Goal: Task Accomplishment & Management: Manage account settings

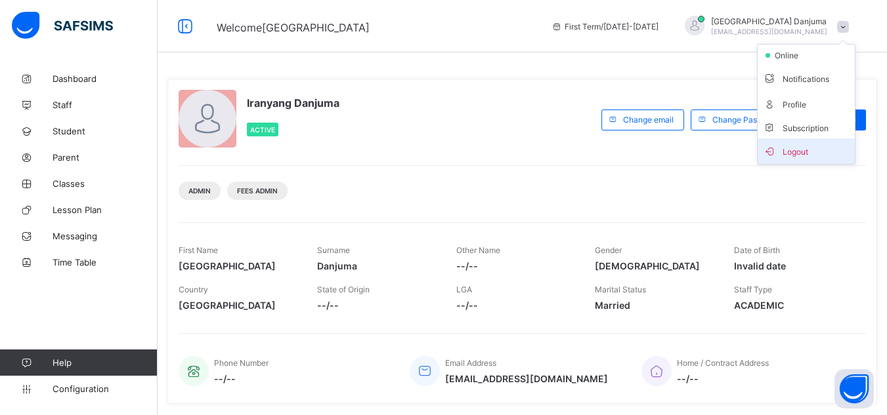
click at [808, 149] on span "Logout" at bounding box center [806, 151] width 87 height 15
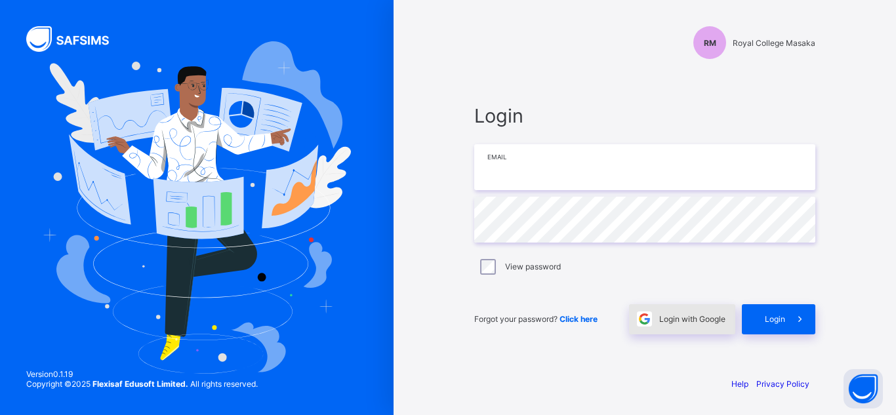
type input "**********"
click at [708, 316] on span "Login with Google" at bounding box center [692, 319] width 66 height 10
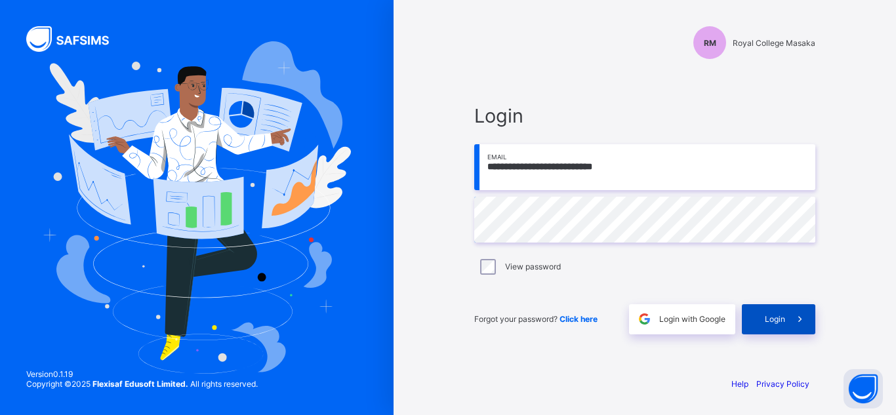
click at [774, 324] on div "Login" at bounding box center [778, 319] width 73 height 30
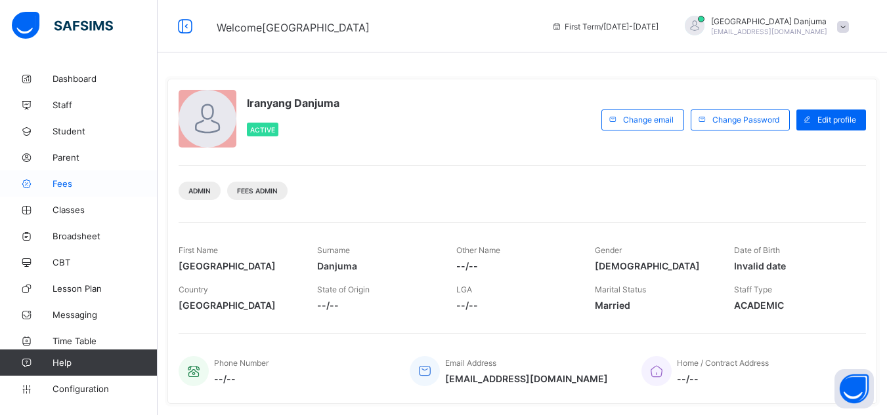
click at [59, 178] on link "Fees" at bounding box center [78, 184] width 157 height 26
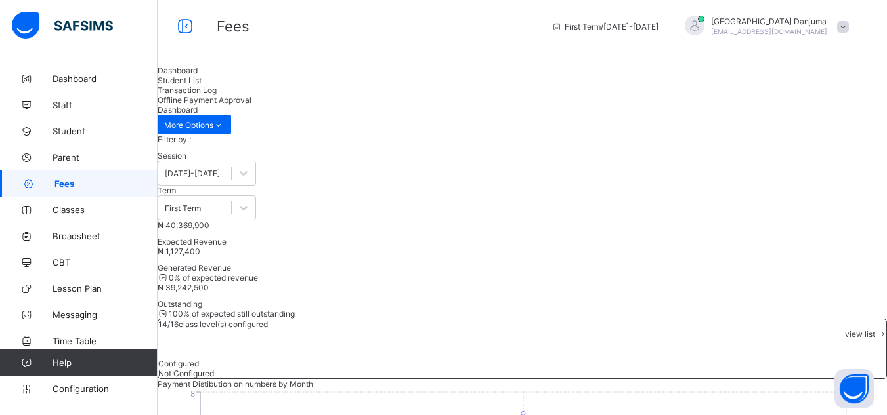
click at [463, 151] on div "Filter by : Session 2025-2026 Term First Term" at bounding box center [521, 178] width 729 height 86
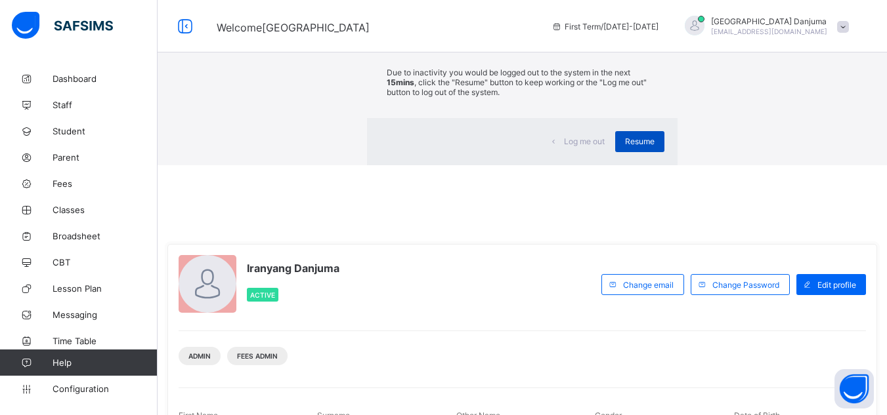
click at [625, 146] on span "Resume" at bounding box center [640, 141] width 30 height 10
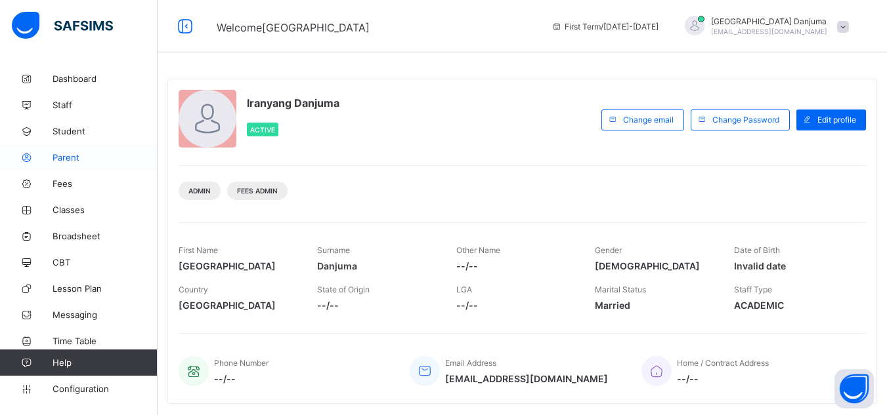
click at [76, 154] on span "Parent" at bounding box center [104, 157] width 105 height 10
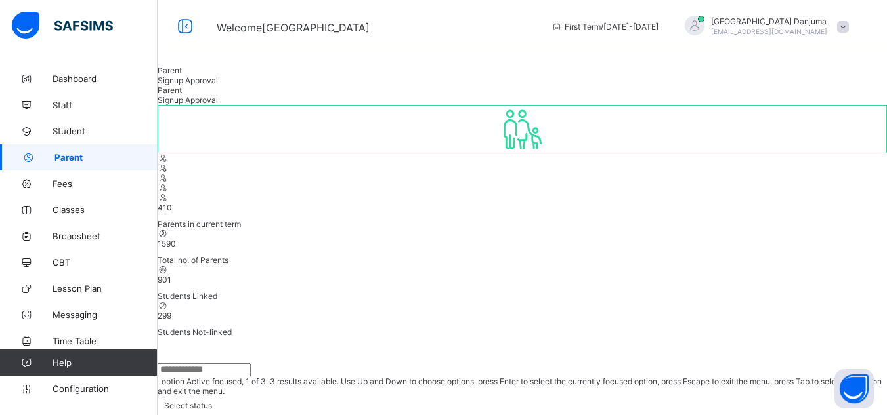
click at [411, 415] on div at bounding box center [521, 422] width 729 height 15
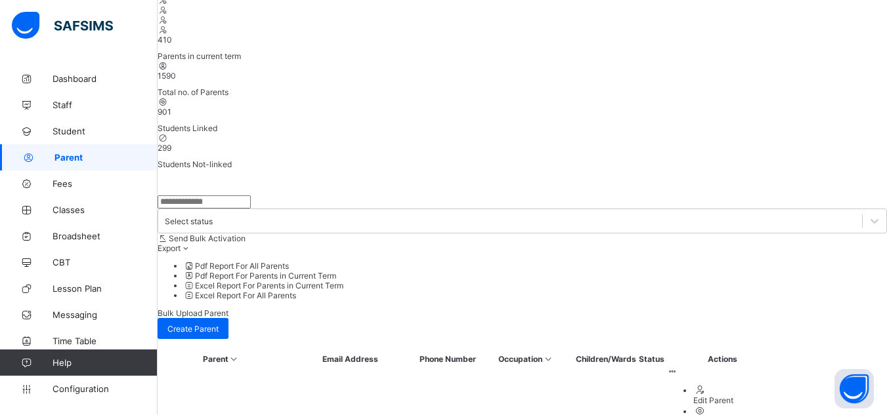
scroll to position [167, 0]
click at [68, 130] on span "Student" at bounding box center [104, 131] width 105 height 10
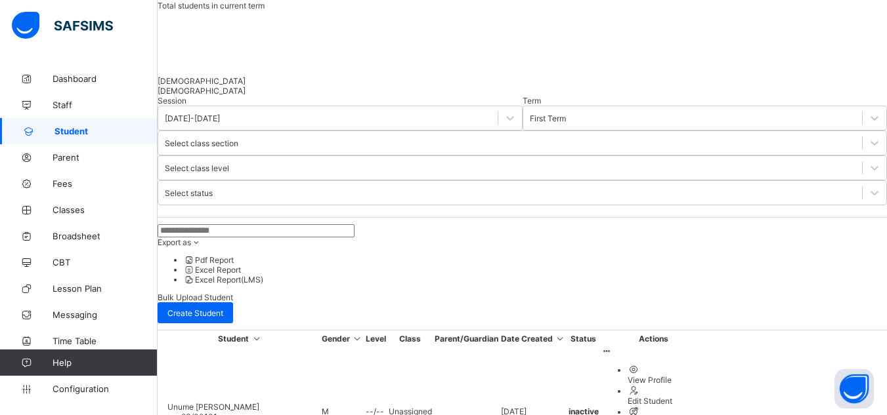
scroll to position [167, 0]
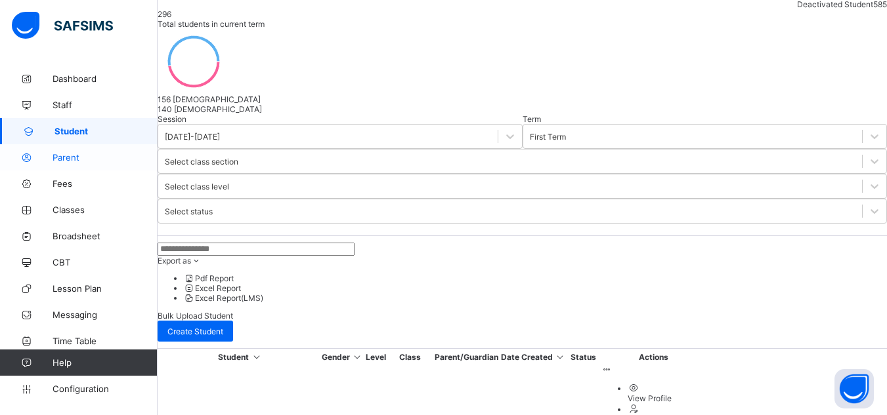
click at [72, 154] on span "Parent" at bounding box center [104, 157] width 105 height 10
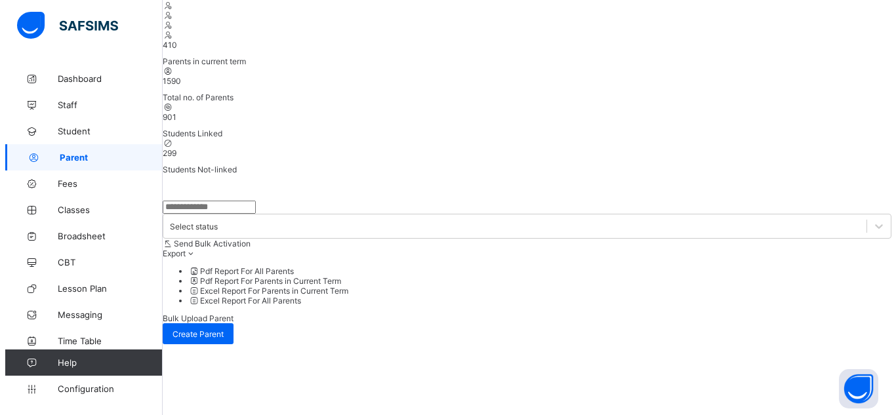
scroll to position [167, 0]
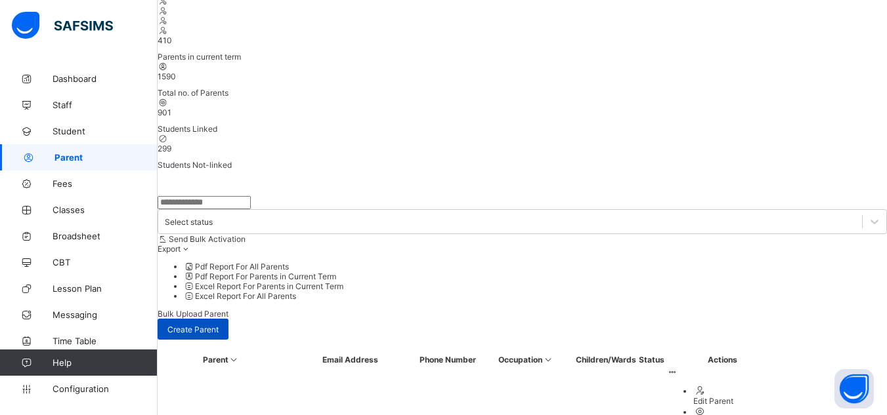
click at [219, 325] on span "Create Parent" at bounding box center [192, 330] width 51 height 10
select select "**"
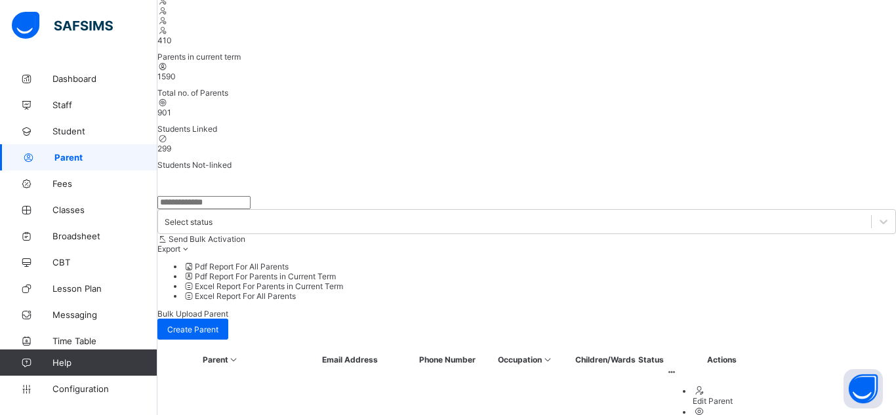
type input "*****"
type input "******"
paste input "**********"
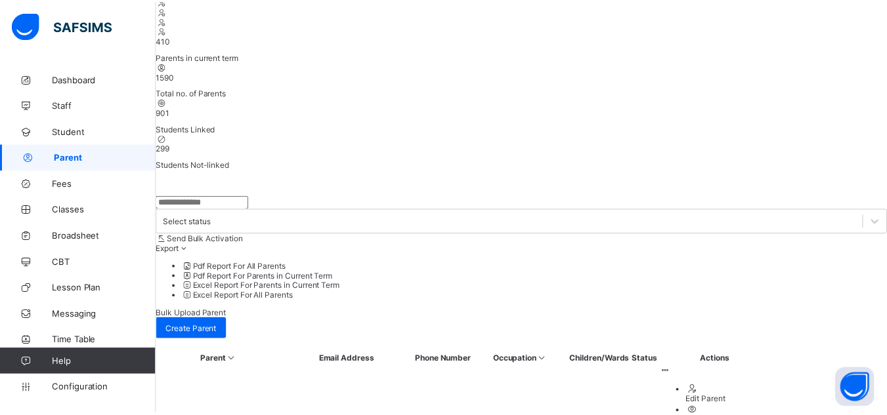
scroll to position [361, 0]
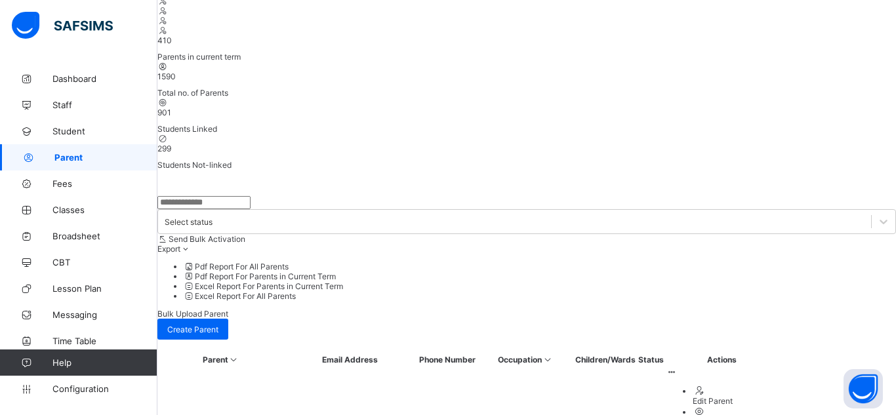
type input "**********"
type textarea "*****"
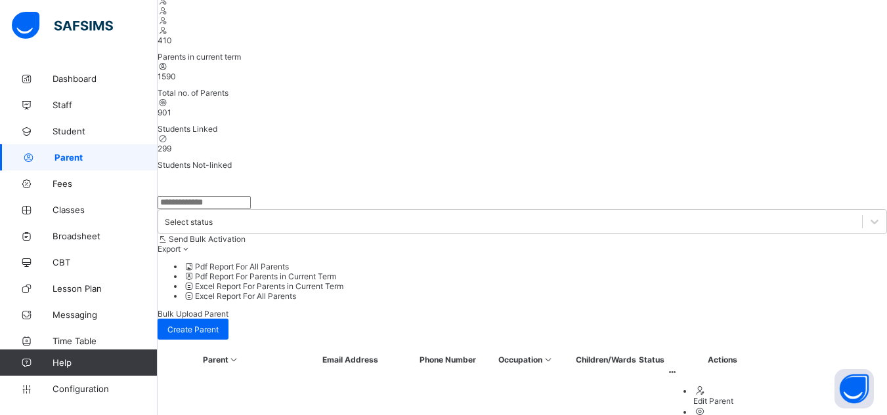
scroll to position [465, 0]
type input "**********"
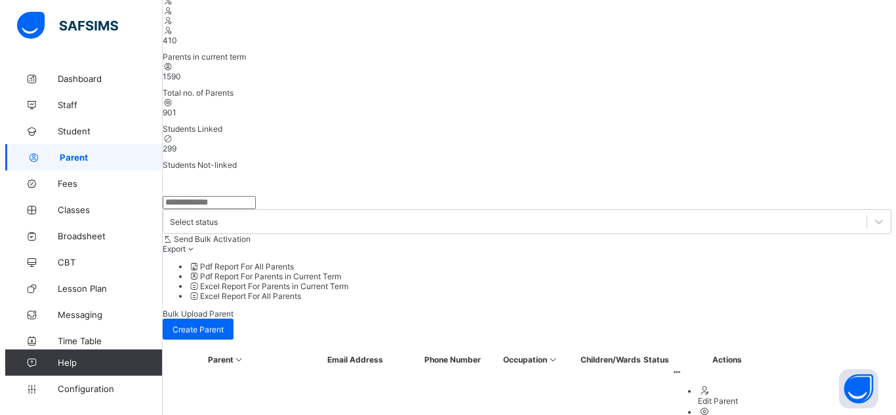
scroll to position [77, 0]
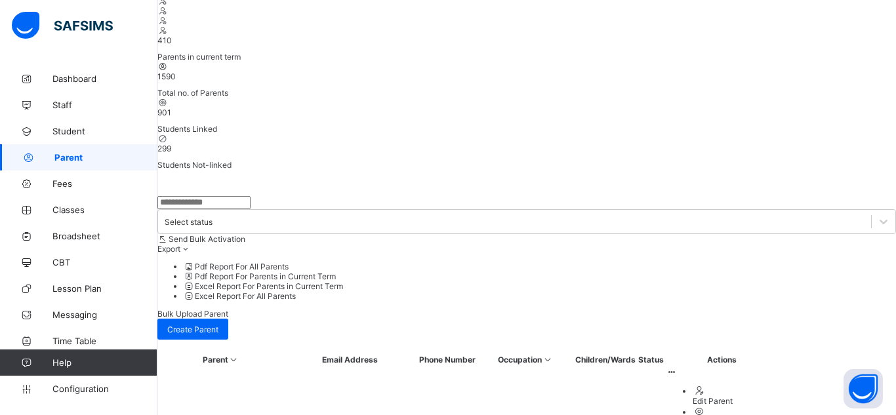
type input "******"
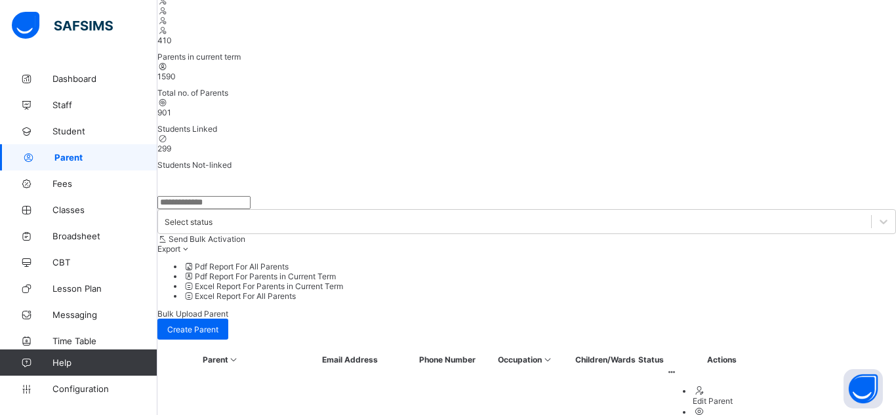
scroll to position [459, 0]
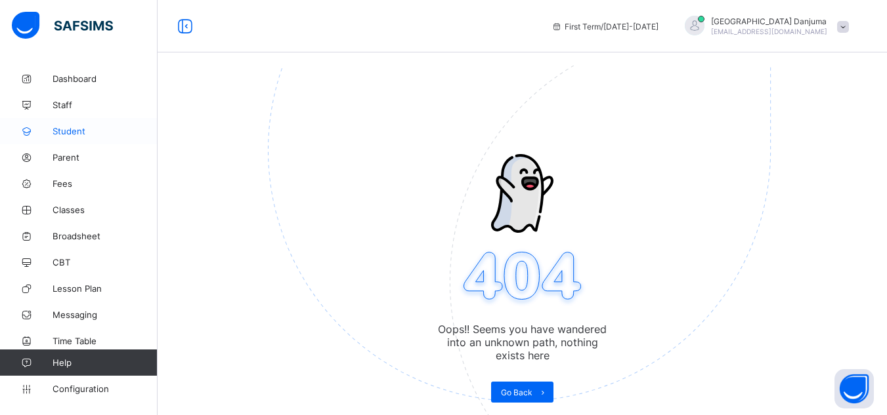
click at [79, 131] on span "Student" at bounding box center [104, 131] width 105 height 10
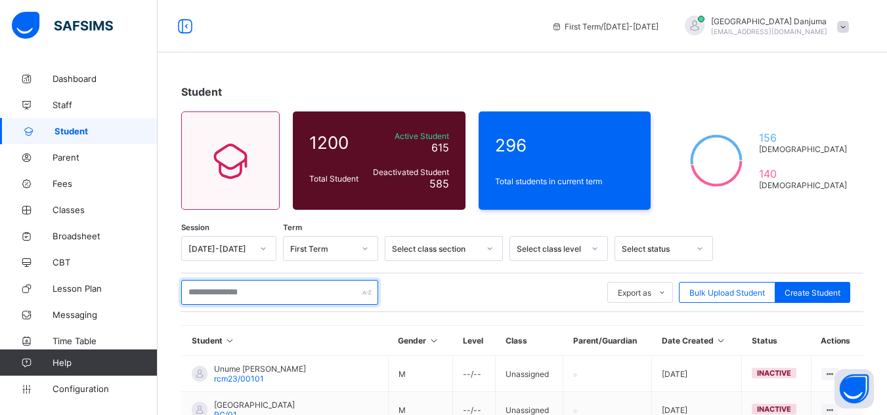
click at [222, 284] on input "text" at bounding box center [279, 292] width 197 height 25
paste input "**********"
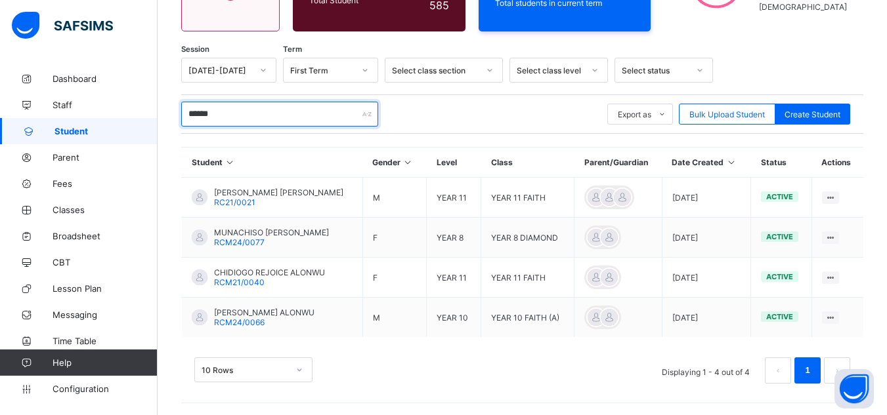
scroll to position [180, 0]
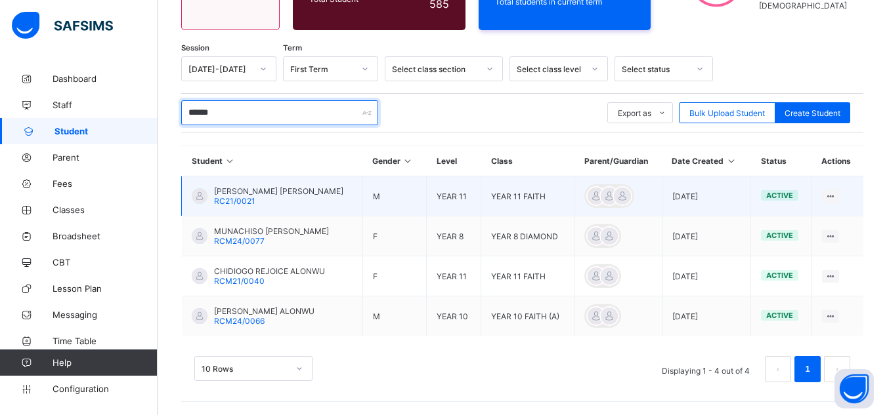
type input "******"
click at [305, 188] on span "GABRIEL HEPHZIBAH ALONGE" at bounding box center [278, 191] width 129 height 10
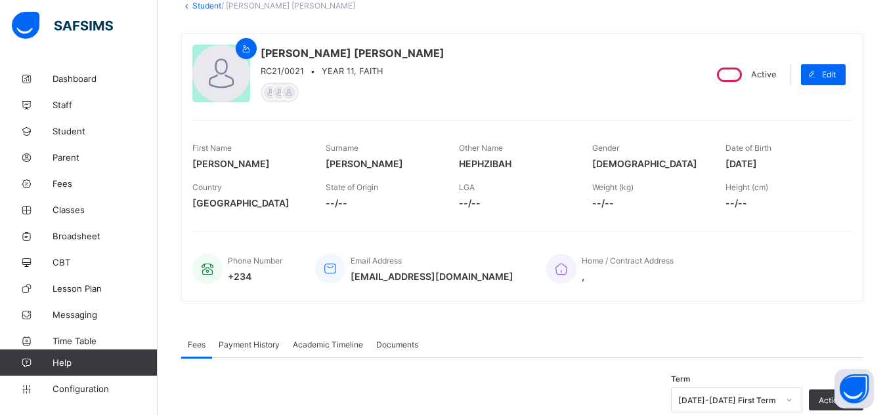
scroll to position [86, 0]
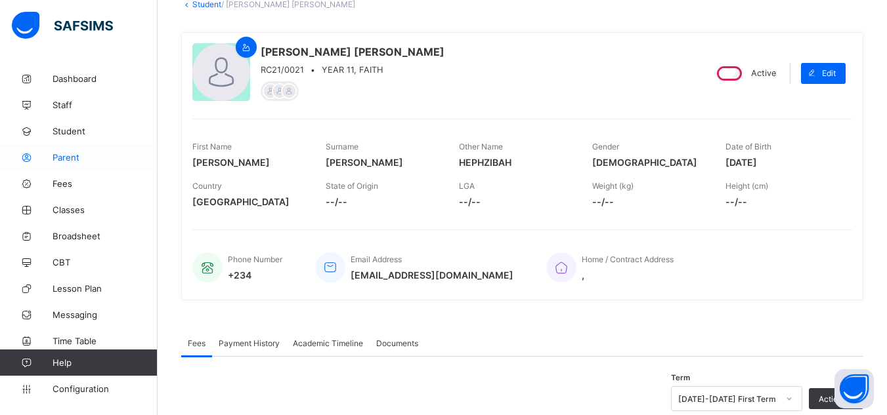
click at [70, 154] on span "Parent" at bounding box center [104, 157] width 105 height 10
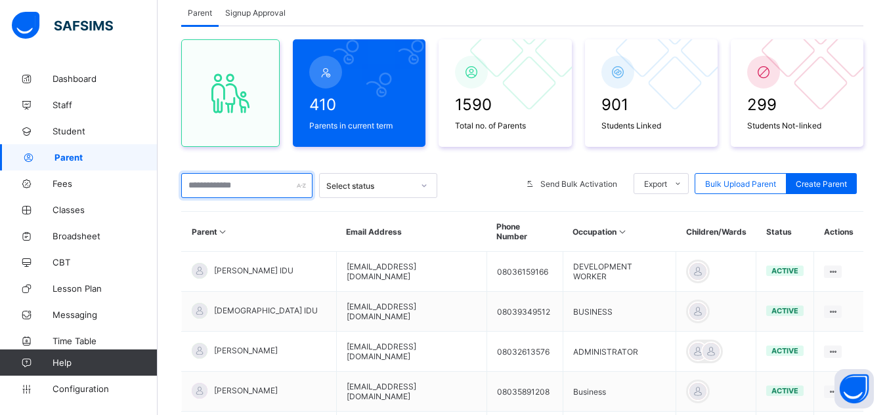
click at [296, 194] on input "text" at bounding box center [246, 185] width 131 height 25
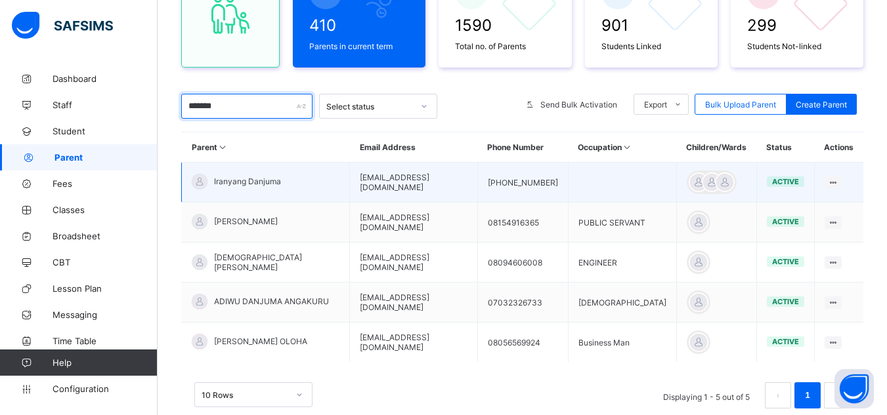
scroll to position [168, 0]
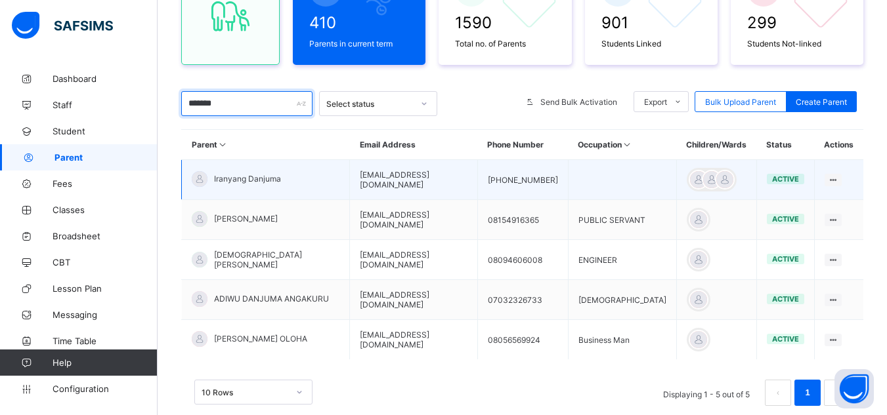
type input "*******"
click at [264, 179] on span "Iranyang Danjuma" at bounding box center [247, 179] width 67 height 10
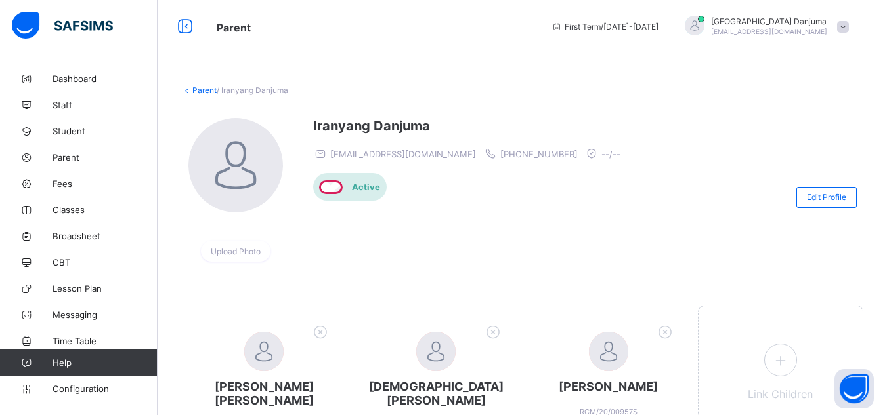
scroll to position [105, 0]
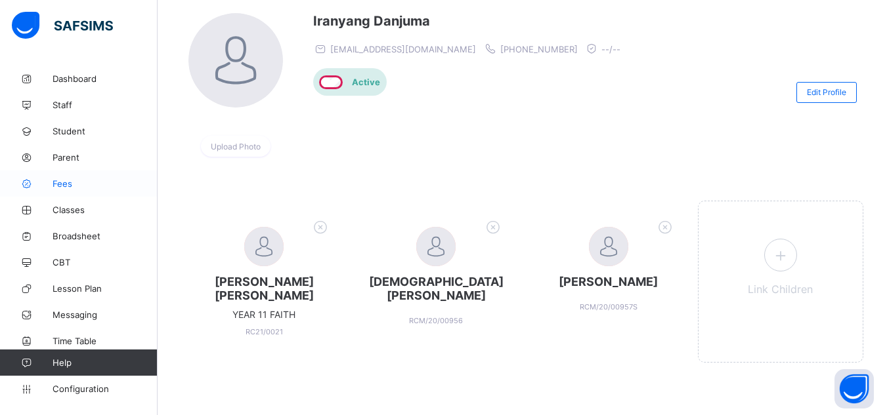
click at [71, 188] on span "Fees" at bounding box center [104, 183] width 105 height 10
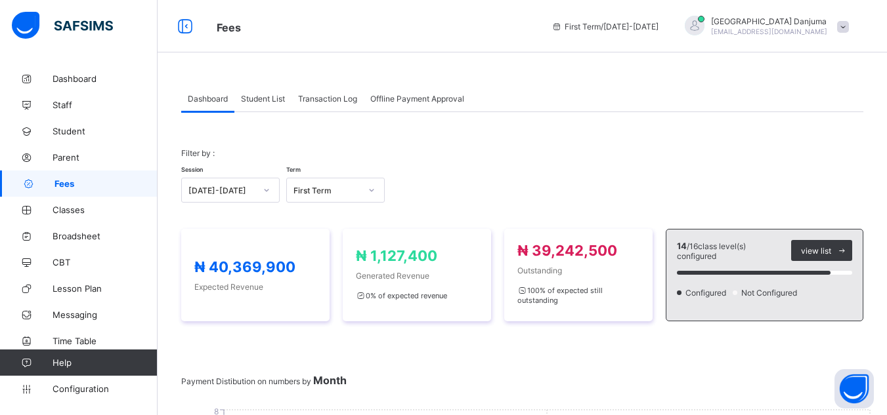
click at [273, 94] on span "Student List" at bounding box center [263, 99] width 44 height 10
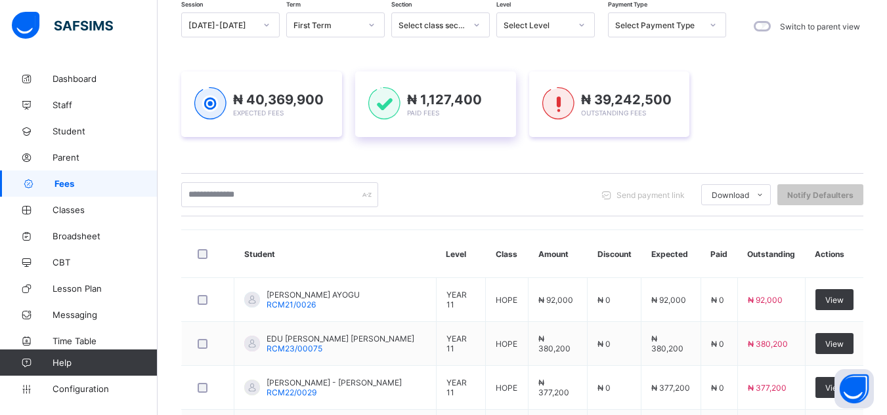
scroll to position [130, 0]
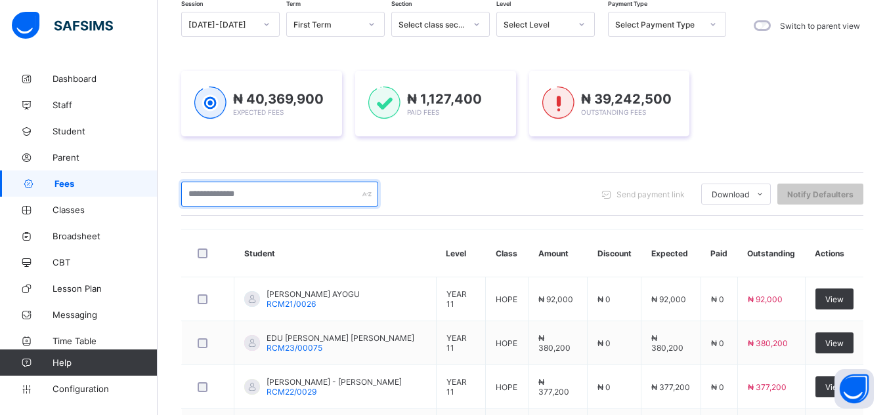
click at [253, 201] on input "text" at bounding box center [279, 194] width 197 height 25
paste input "**********"
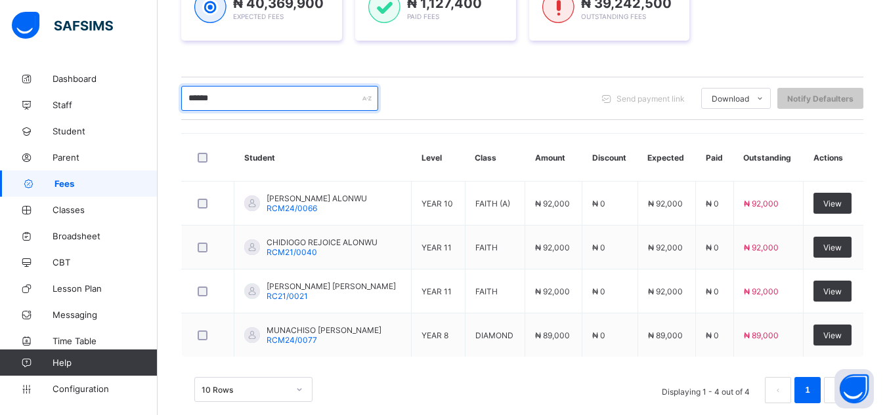
scroll to position [247, 0]
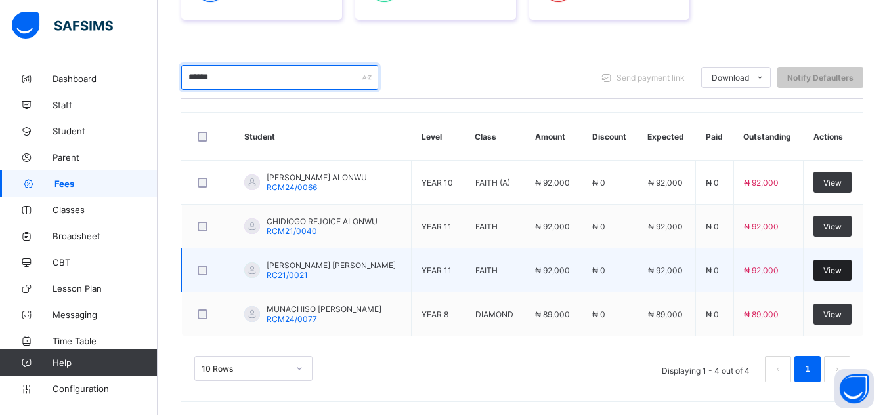
type input "******"
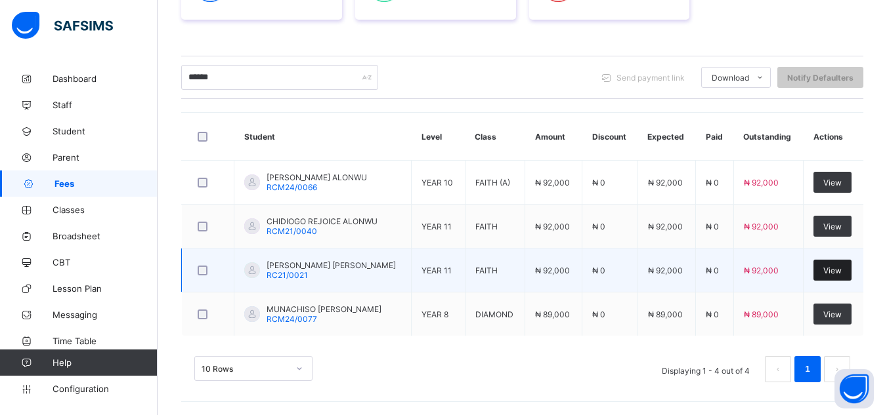
click at [841, 274] on span "View" at bounding box center [832, 271] width 18 height 10
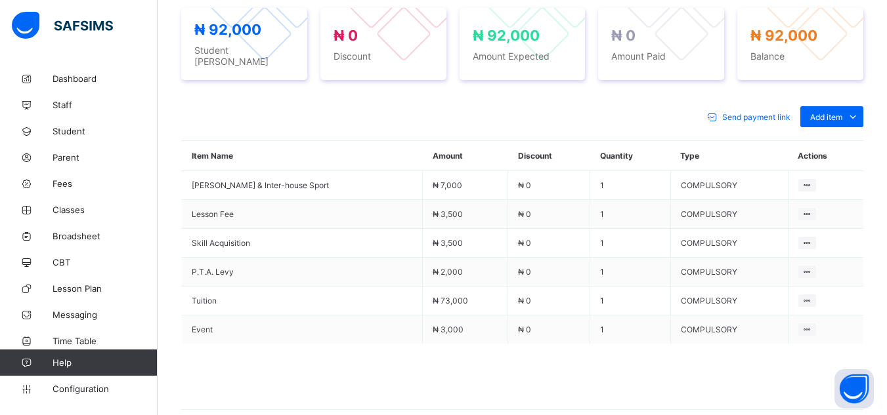
scroll to position [502, 0]
click at [757, 113] on span "Send payment link" at bounding box center [756, 118] width 68 height 10
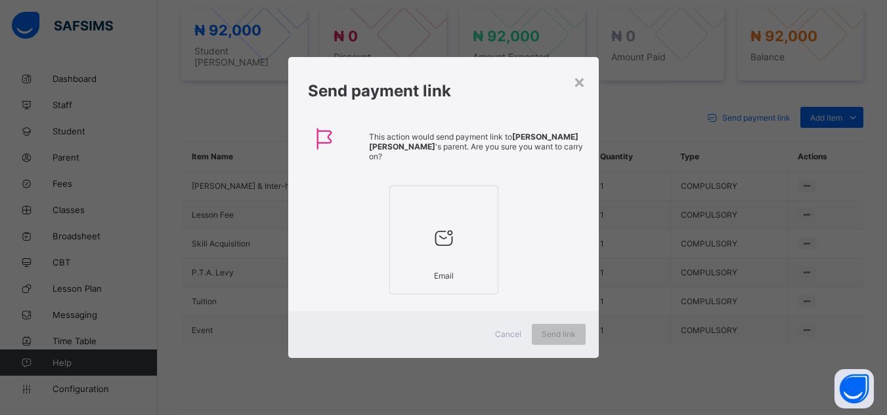
click at [458, 264] on div "Email" at bounding box center [443, 275] width 94 height 23
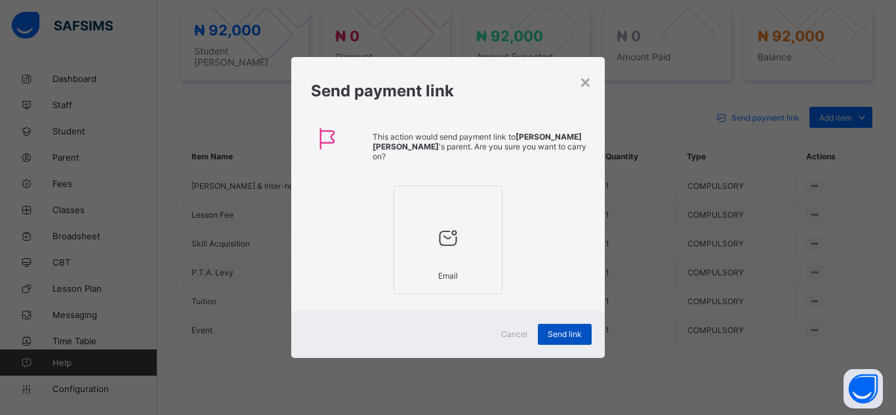
click at [566, 336] on span "Send link" at bounding box center [565, 334] width 34 height 10
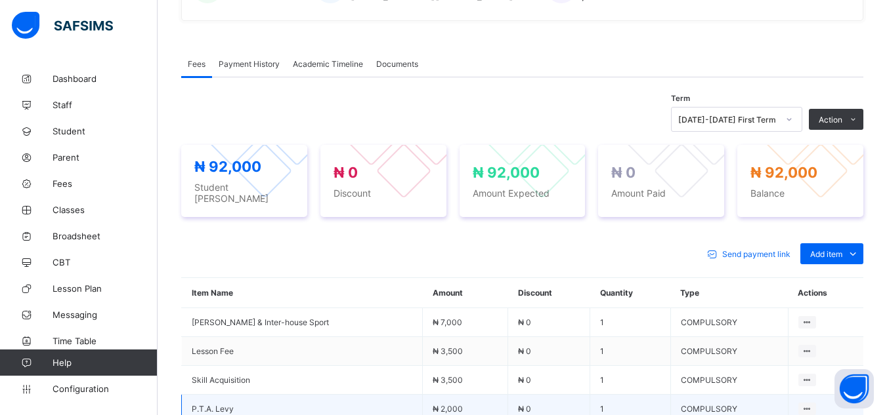
scroll to position [367, 0]
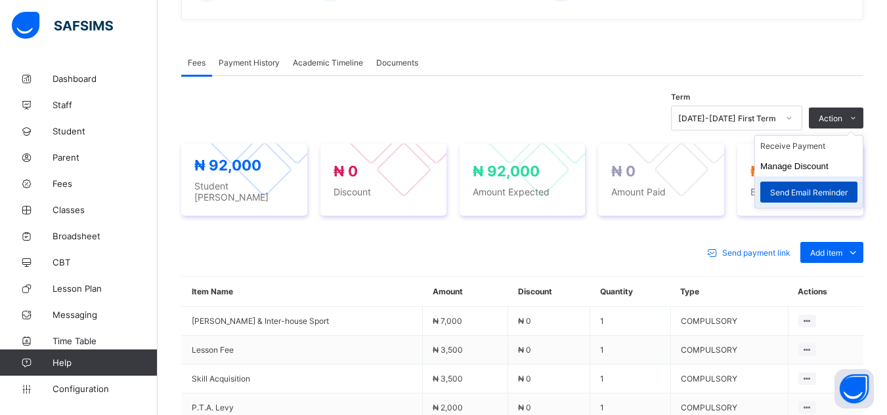
click at [818, 194] on span "Send Email Reminder" at bounding box center [808, 193] width 77 height 10
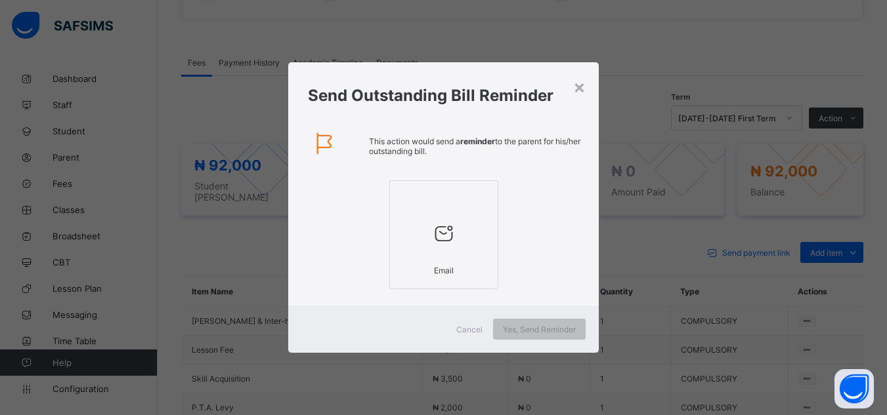
click at [468, 278] on div "Email" at bounding box center [443, 270] width 94 height 23
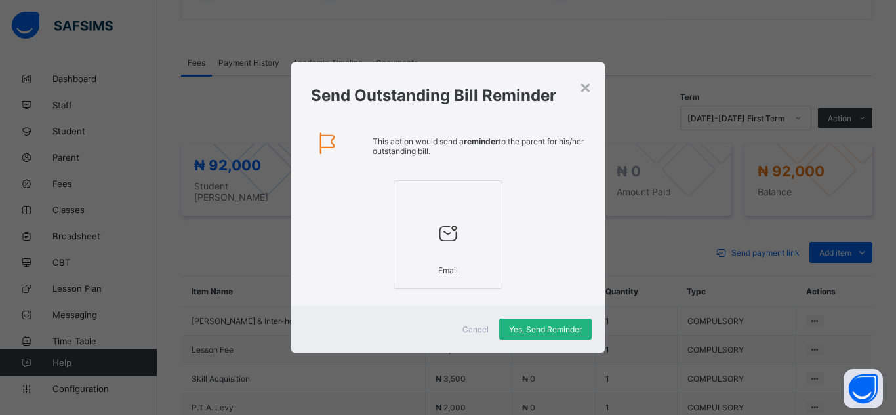
click at [551, 329] on span "Yes, Send Reminder" at bounding box center [545, 330] width 73 height 10
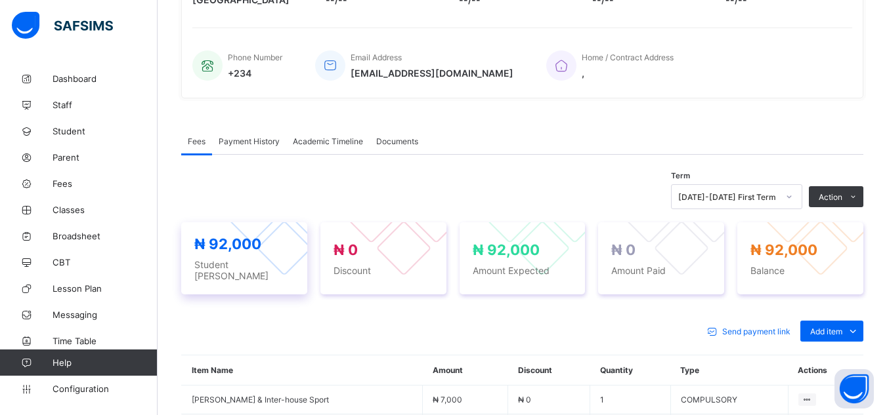
scroll to position [287, 0]
click at [302, 197] on div "Term 2025-2026 First Term Action Receive Payment Manage Discount Send Email Rem…" at bounding box center [522, 197] width 682 height 25
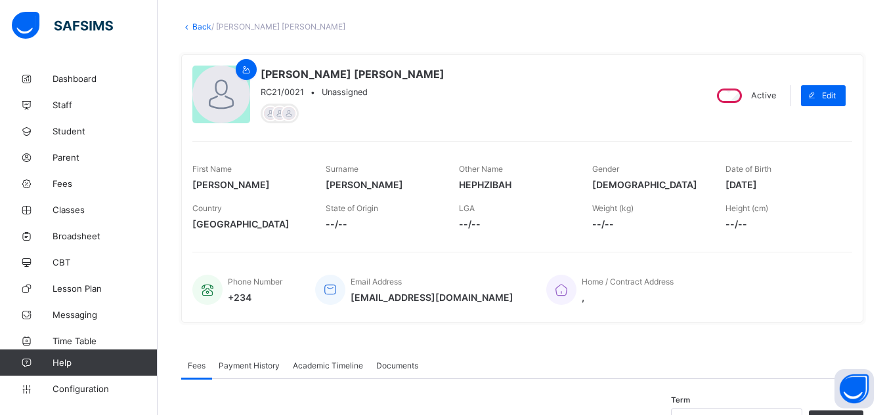
scroll to position [0, 0]
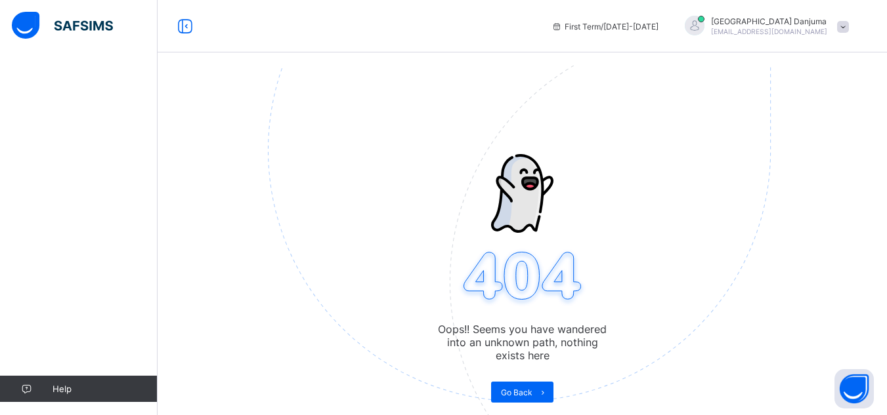
scroll to position [1, 0]
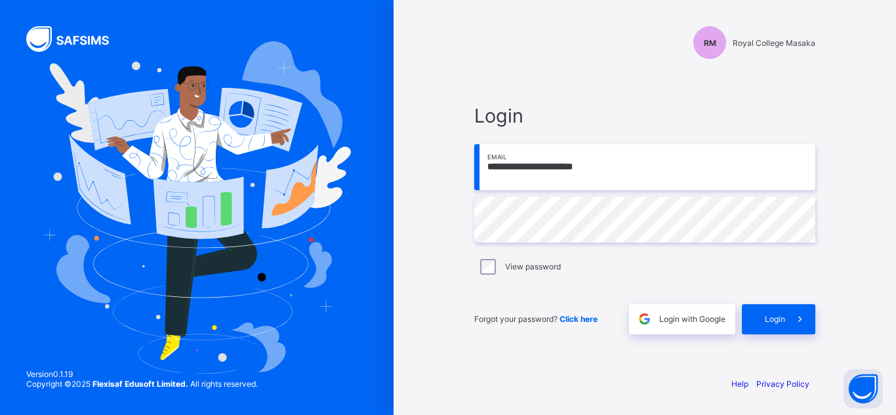
type input "**********"
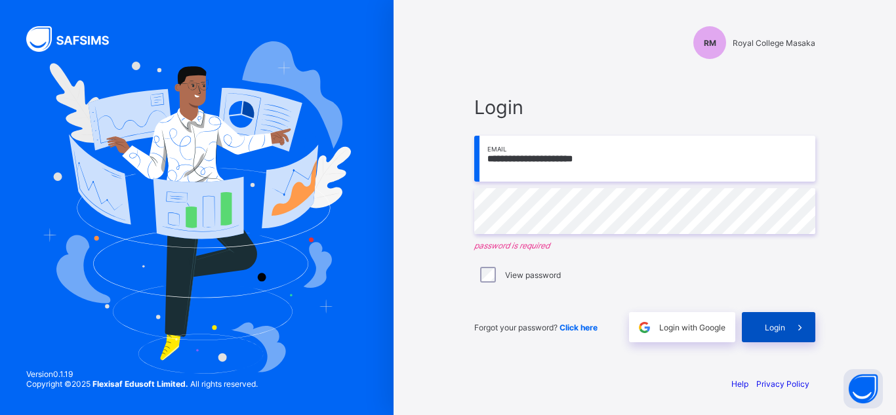
click at [773, 328] on span "Login" at bounding box center [775, 328] width 20 height 10
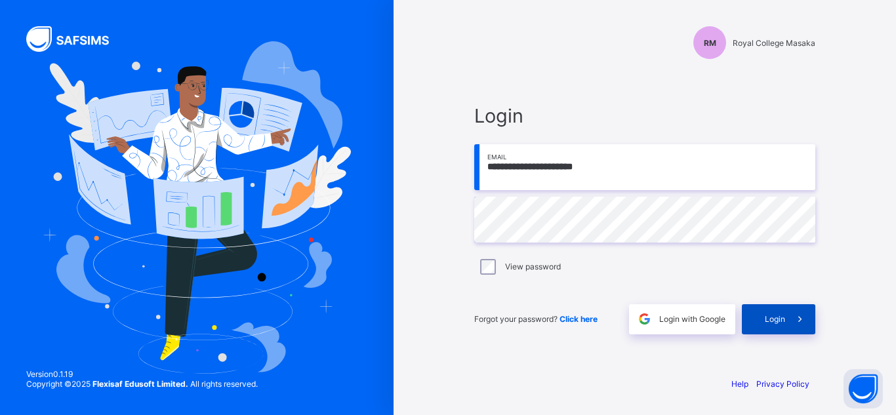
click at [766, 331] on div "Login" at bounding box center [778, 319] width 73 height 30
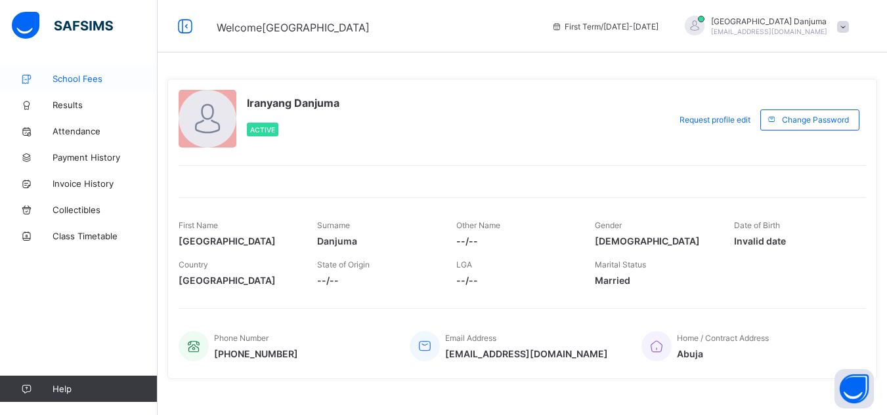
click at [68, 80] on span "School Fees" at bounding box center [104, 78] width 105 height 10
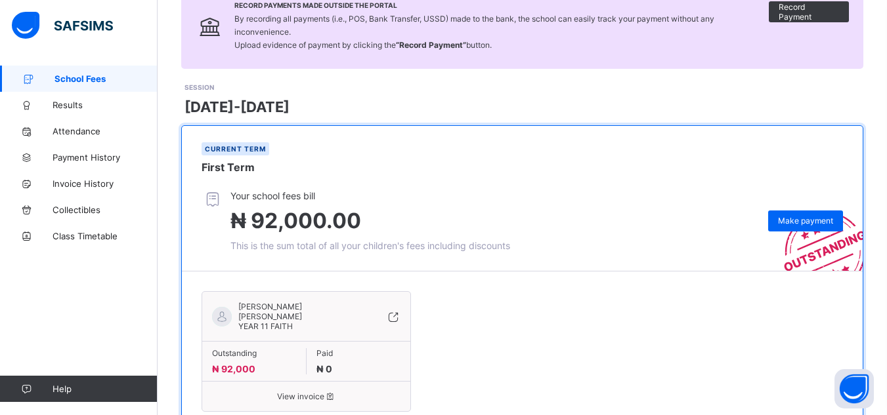
scroll to position [157, 0]
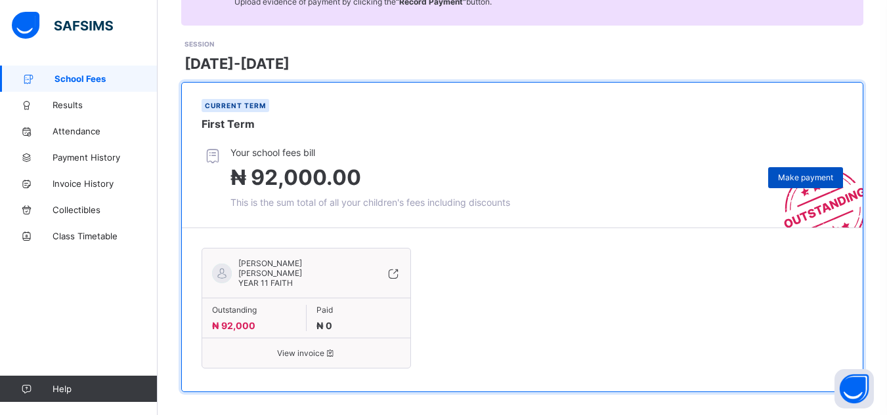
click at [810, 177] on span "Make payment" at bounding box center [805, 178] width 55 height 10
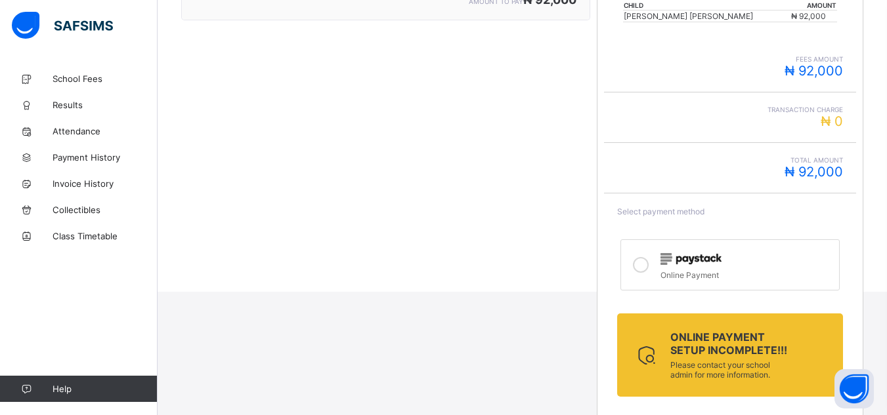
scroll to position [329, 0]
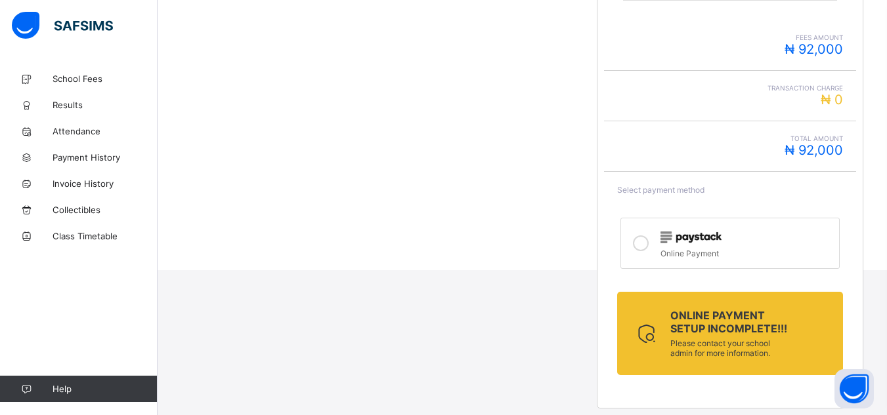
click at [700, 243] on img at bounding box center [690, 238] width 61 height 12
click at [741, 334] on span "Online Payment setup incomplete!!!" at bounding box center [729, 322] width 119 height 26
click at [763, 320] on span "Online Payment setup incomplete!!!" at bounding box center [729, 322] width 119 height 26
click at [736, 344] on span "Please contact your school admin for more information." at bounding box center [720, 349] width 100 height 20
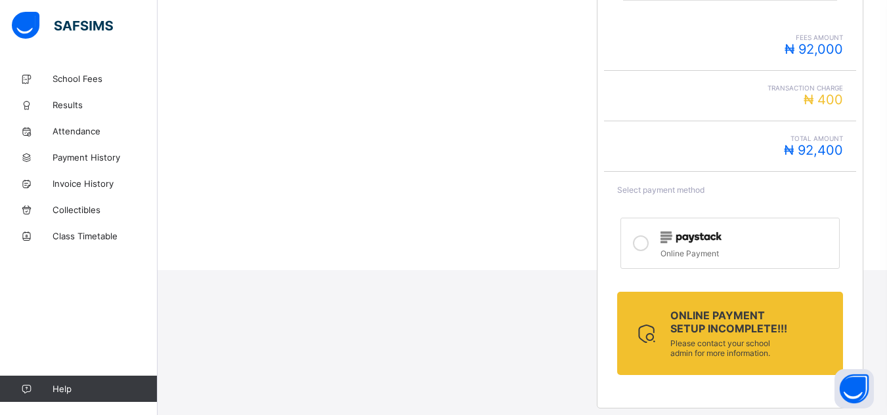
click at [833, 318] on div "Online Payment setup incomplete!!! Please contact your school admin for more in…" at bounding box center [729, 333] width 225 height 83
click at [885, 123] on div "School Fees / Make payment for all your children Make payment for all children …" at bounding box center [521, 4] width 729 height 534
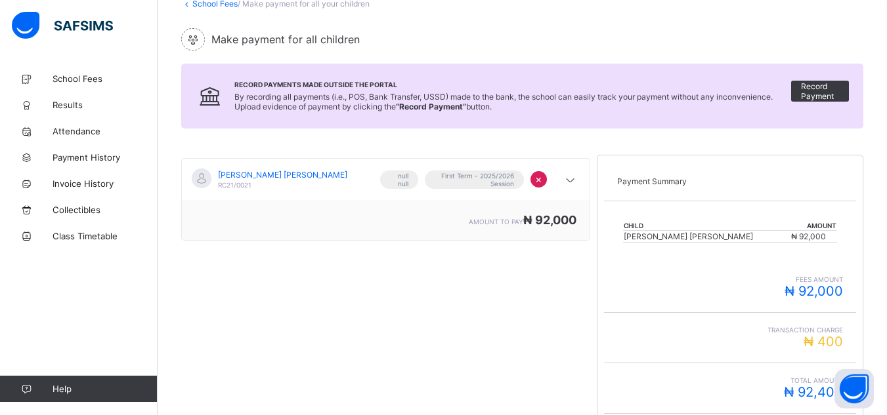
scroll to position [0, 0]
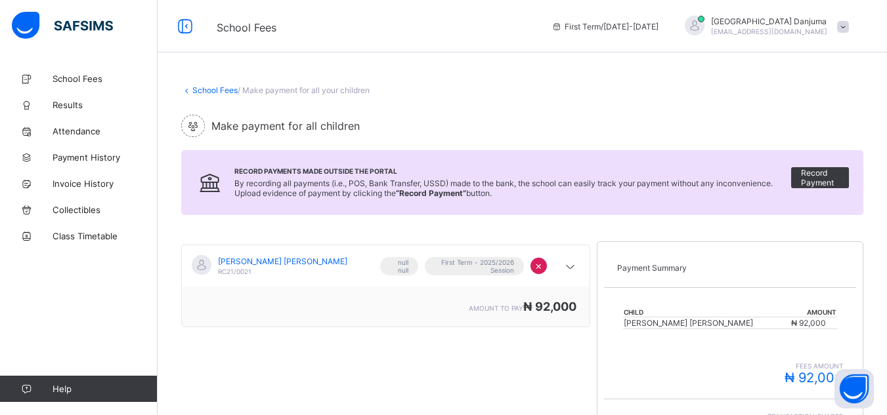
click at [848, 30] on span at bounding box center [843, 27] width 12 height 12
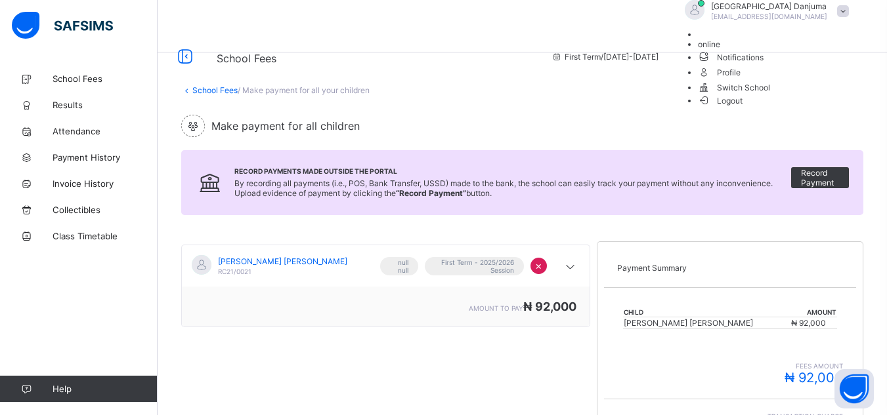
click at [743, 108] on span "Logout" at bounding box center [720, 101] width 45 height 14
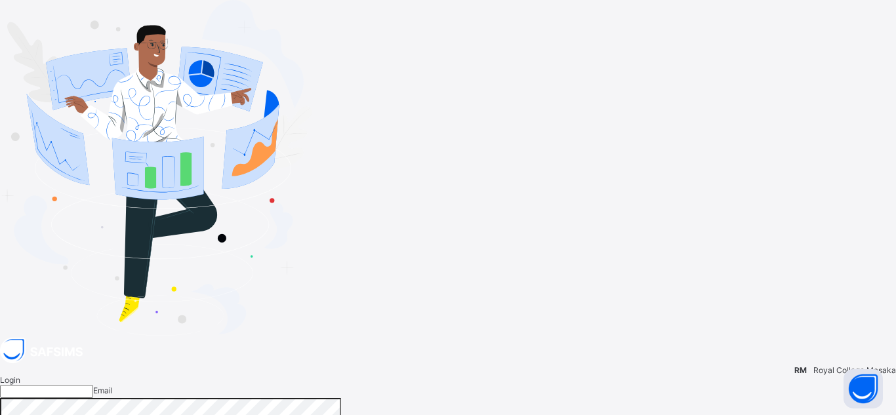
type input "**********"
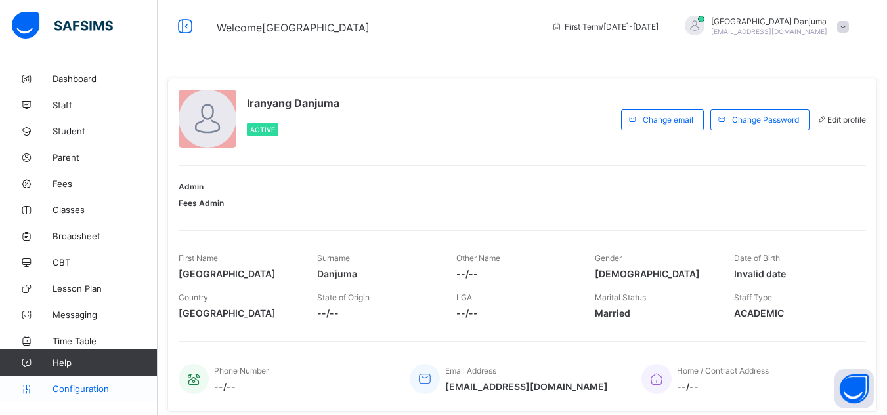
click at [95, 388] on span "Configuration" at bounding box center [104, 389] width 104 height 10
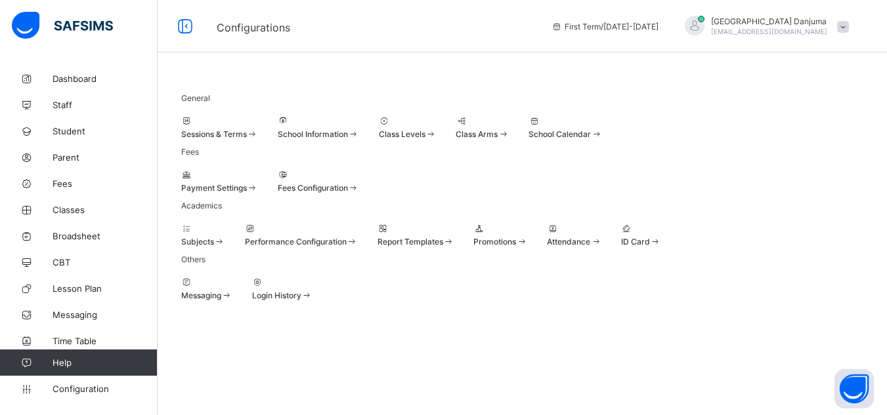
click at [247, 193] on span "Payment Settings" at bounding box center [214, 188] width 66 height 10
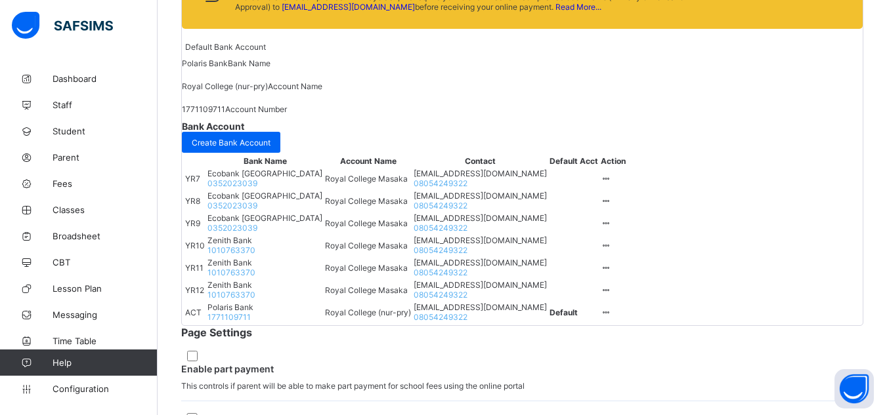
scroll to position [549, 0]
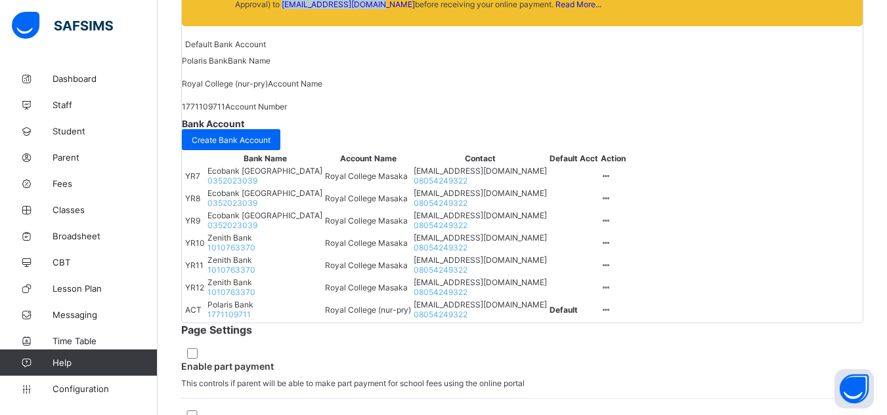
drag, startPoint x: 438, startPoint y: 156, endPoint x: 343, endPoint y: 161, distance: 96.0
drag, startPoint x: 581, startPoint y: 155, endPoint x: 253, endPoint y: 143, distance: 329.0
copy span "In order to ensure compliance with Paystack, we require you to submit certain c…"
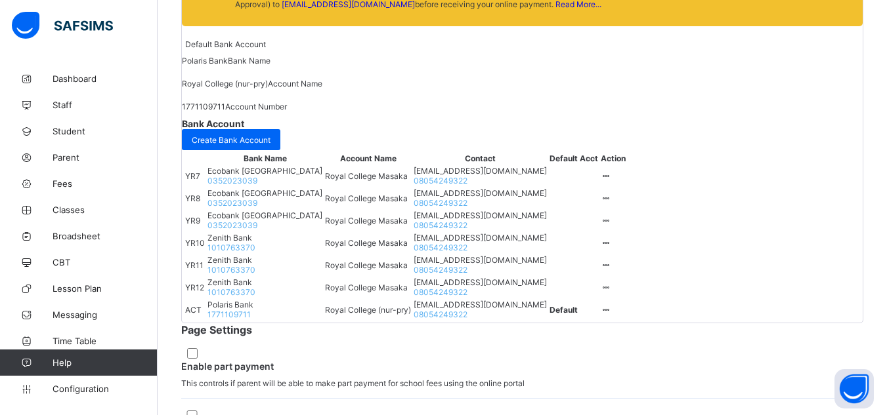
drag, startPoint x: 580, startPoint y: 156, endPoint x: 250, endPoint y: 149, distance: 330.1
copy span "In order to ensure compliance with Paystack, we require you to submit certain c…"
